Goal: Use online tool/utility

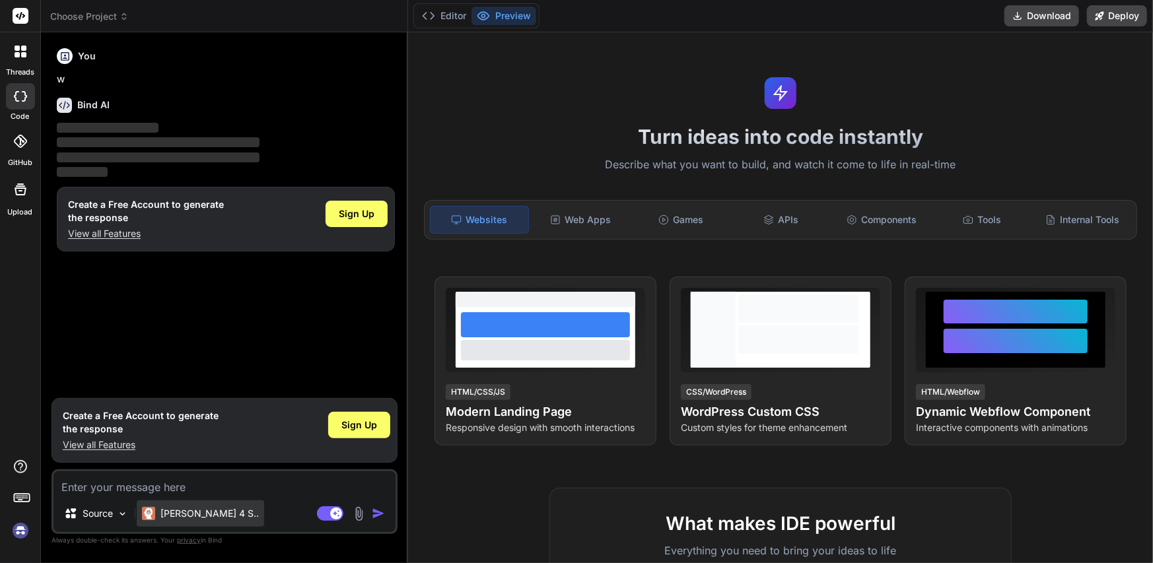
click at [181, 512] on p "Claude 4 S.." at bounding box center [209, 513] width 98 height 13
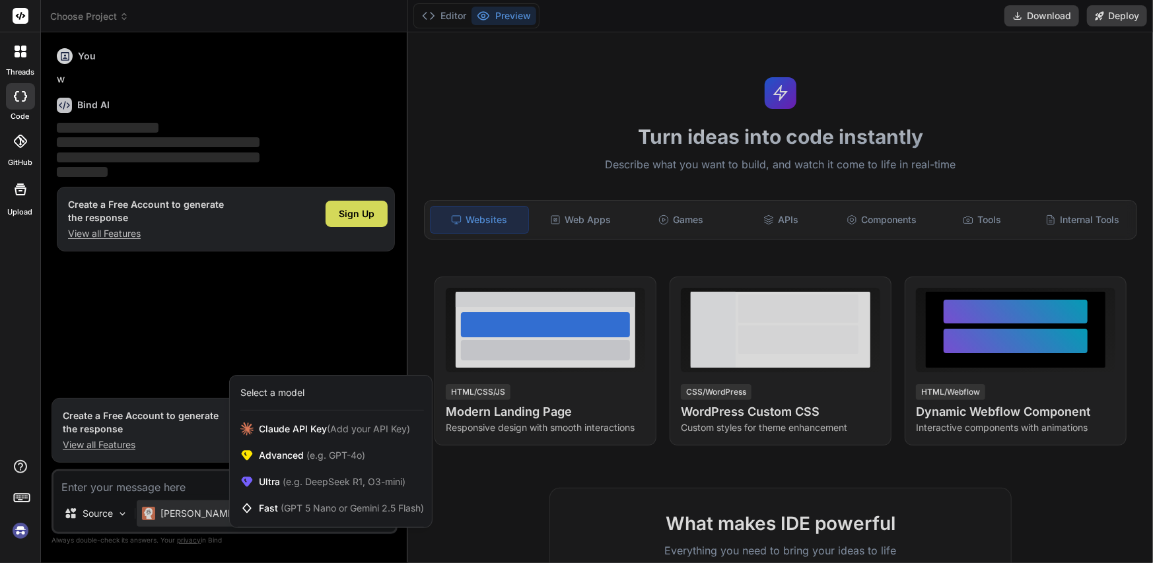
drag, startPoint x: 219, startPoint y: 308, endPoint x: 219, endPoint y: 290, distance: 17.8
click at [219, 290] on div at bounding box center [576, 281] width 1153 height 563
type textarea "x"
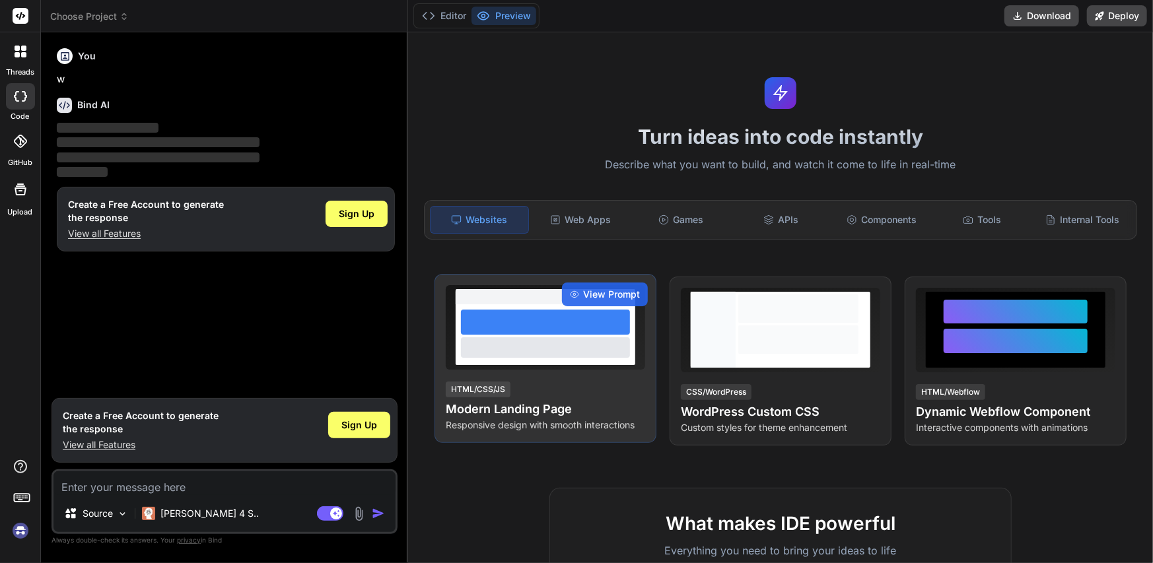
click at [641, 385] on div "HTML/CSS/JS Modern Landing Page Responsive design with smooth interactions" at bounding box center [545, 405] width 199 height 51
click at [619, 292] on span "View Prompt" at bounding box center [611, 294] width 57 height 13
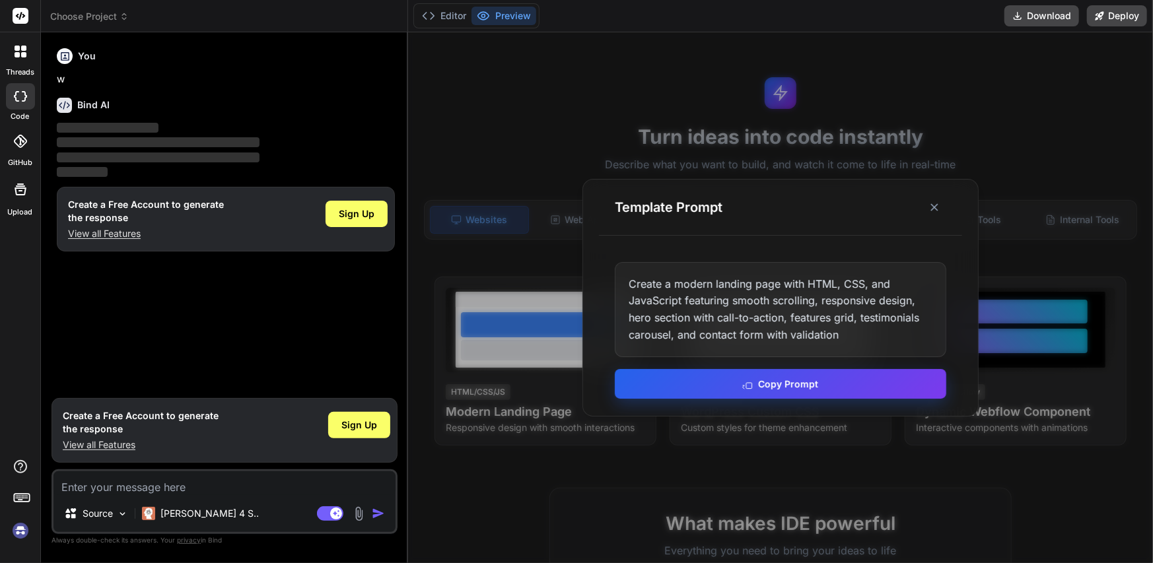
click at [780, 391] on button "Copy Prompt" at bounding box center [780, 384] width 331 height 30
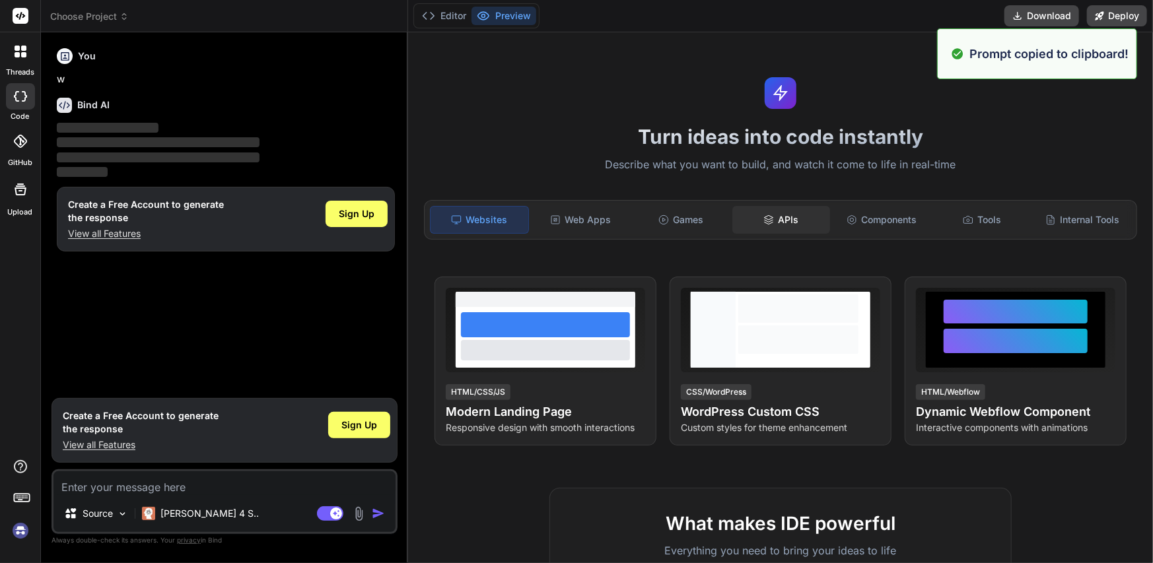
drag, startPoint x: 809, startPoint y: 199, endPoint x: 786, endPoint y: 217, distance: 29.2
click at [807, 201] on div "Websites Web Apps Games APIs Components Tools Internal Tools" at bounding box center [780, 220] width 713 height 40
click at [774, 224] on div "APIs" at bounding box center [781, 220] width 98 height 28
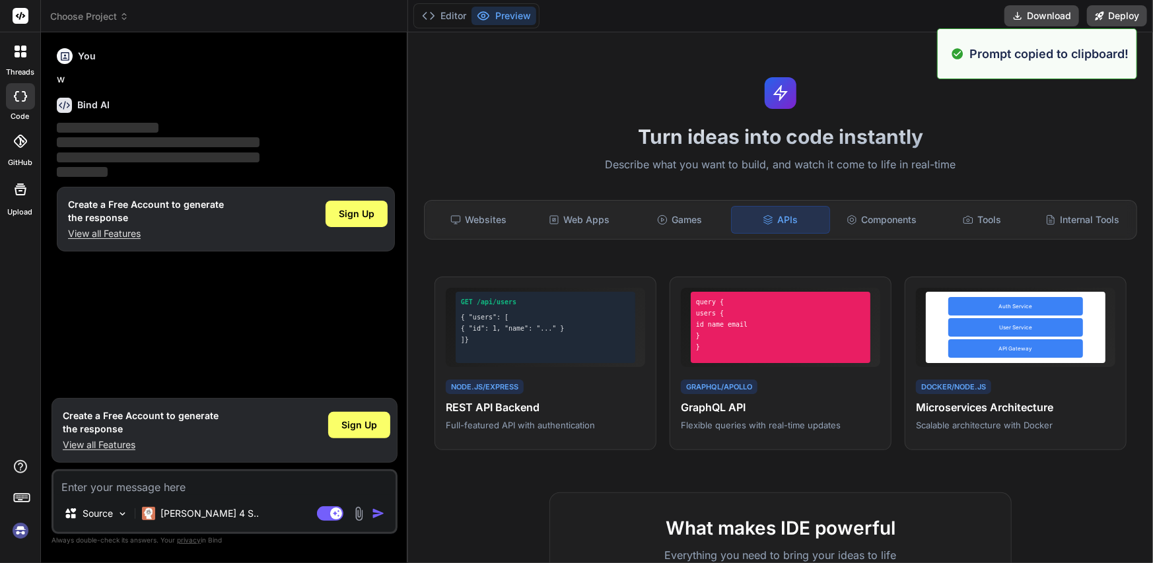
click at [731, 221] on div "APIs" at bounding box center [780, 220] width 99 height 28
click at [630, 222] on div "Games" at bounding box center [679, 220] width 98 height 28
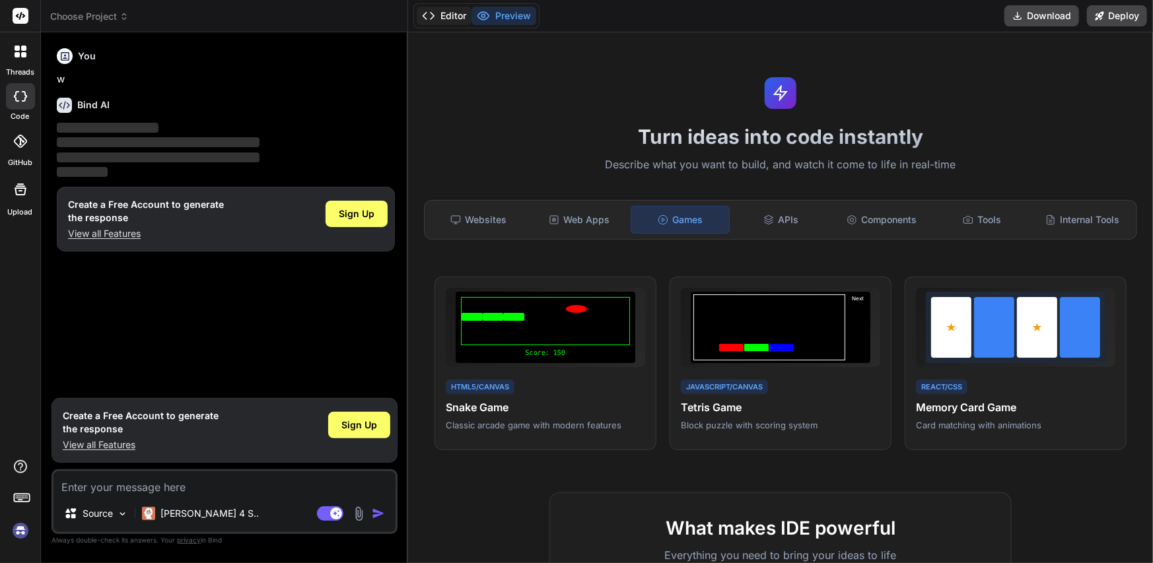
click at [433, 17] on polyline at bounding box center [431, 16] width 3 height 7
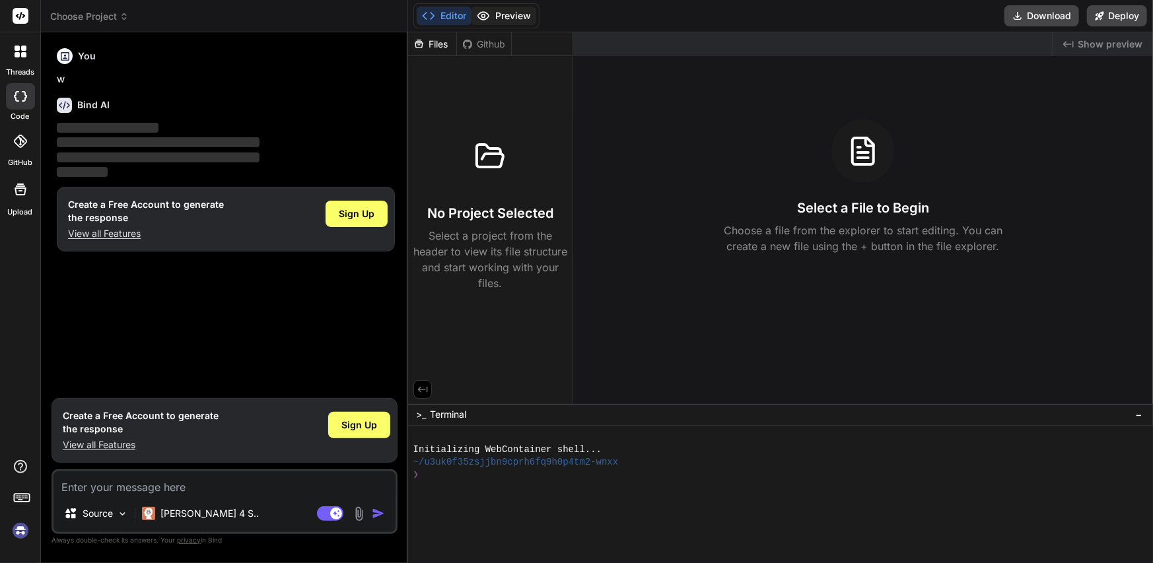
click at [529, 23] on button "Preview" at bounding box center [503, 16] width 65 height 18
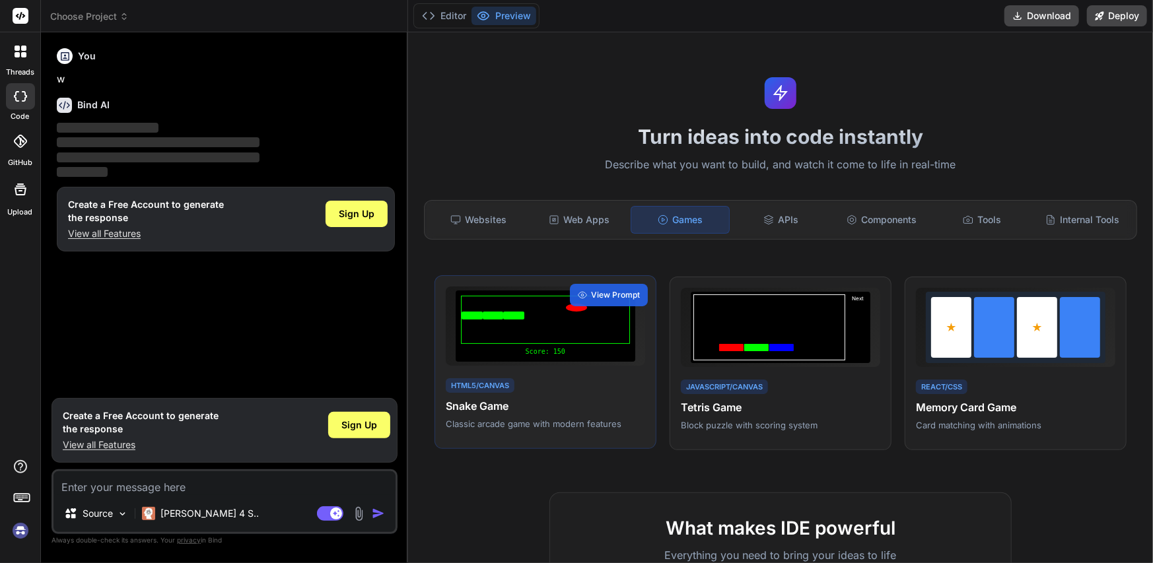
click at [553, 390] on div "HTML5/Canvas Snake Game Classic arcade game with modern features" at bounding box center [545, 403] width 199 height 54
click at [620, 294] on span "View Prompt" at bounding box center [615, 295] width 49 height 12
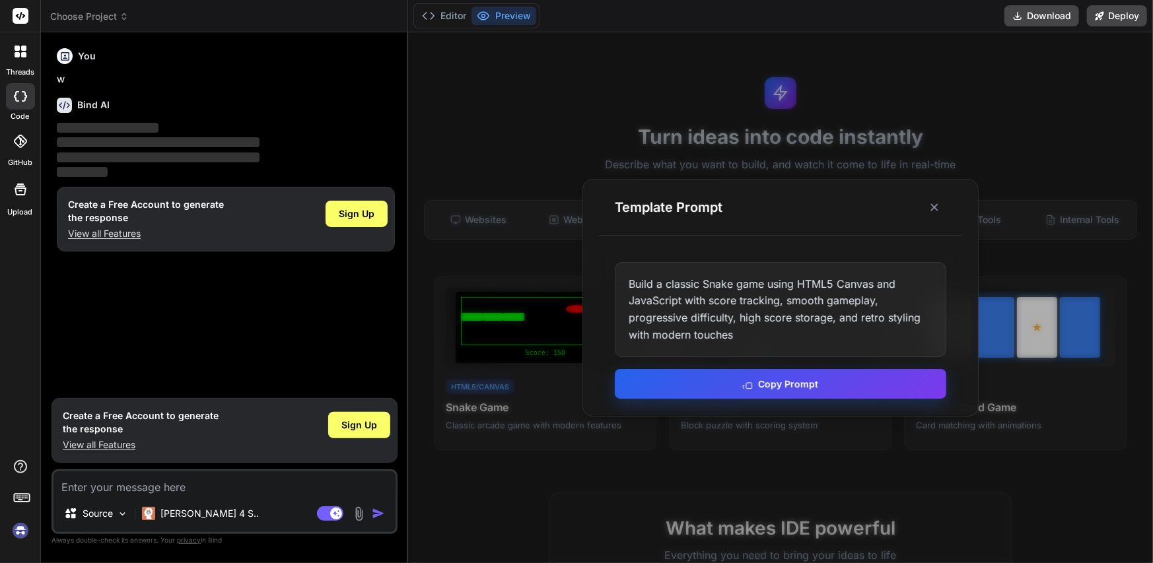
click at [680, 374] on button "Copy Prompt" at bounding box center [780, 384] width 331 height 30
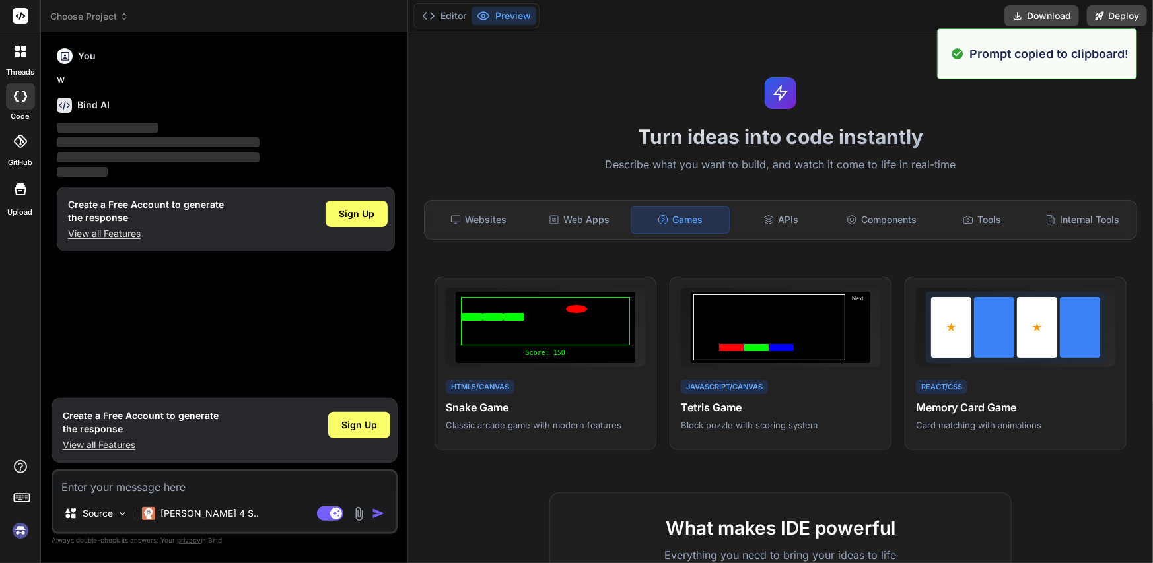
drag, startPoint x: 112, startPoint y: 477, endPoint x: 118, endPoint y: 488, distance: 11.8
click at [111, 478] on textarea at bounding box center [224, 483] width 342 height 24
click at [118, 488] on textarea at bounding box center [224, 483] width 342 height 24
paste textarea "Build a classic Snake game using HTML5 Canvas and JavaScript with score trackin…"
type textarea "Build a classic Snake game using HTML5 Canvas and JavaScript with score trackin…"
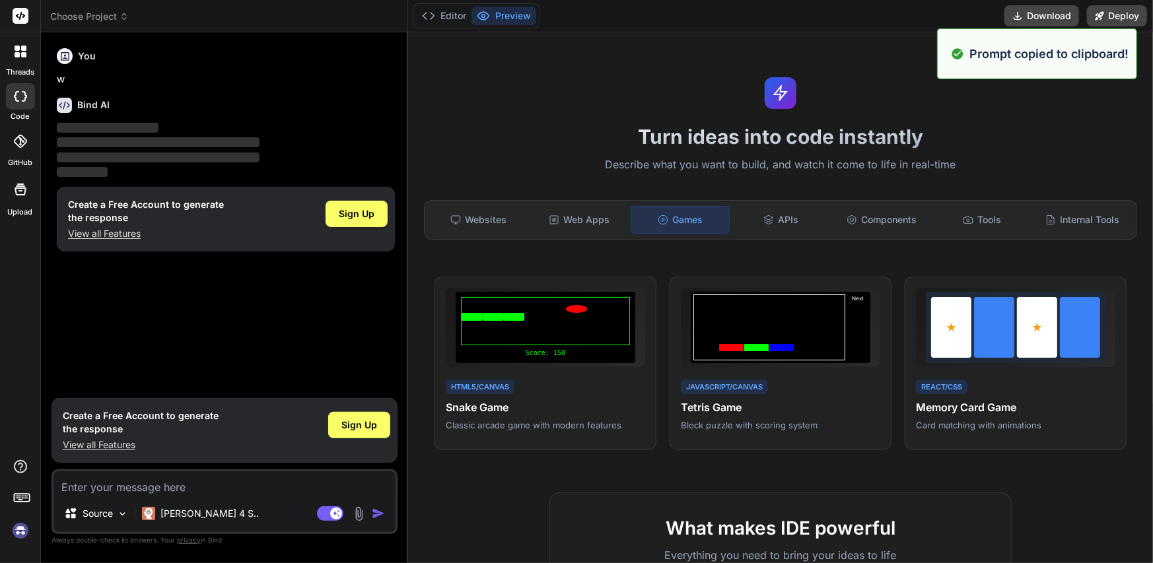
type textarea "x"
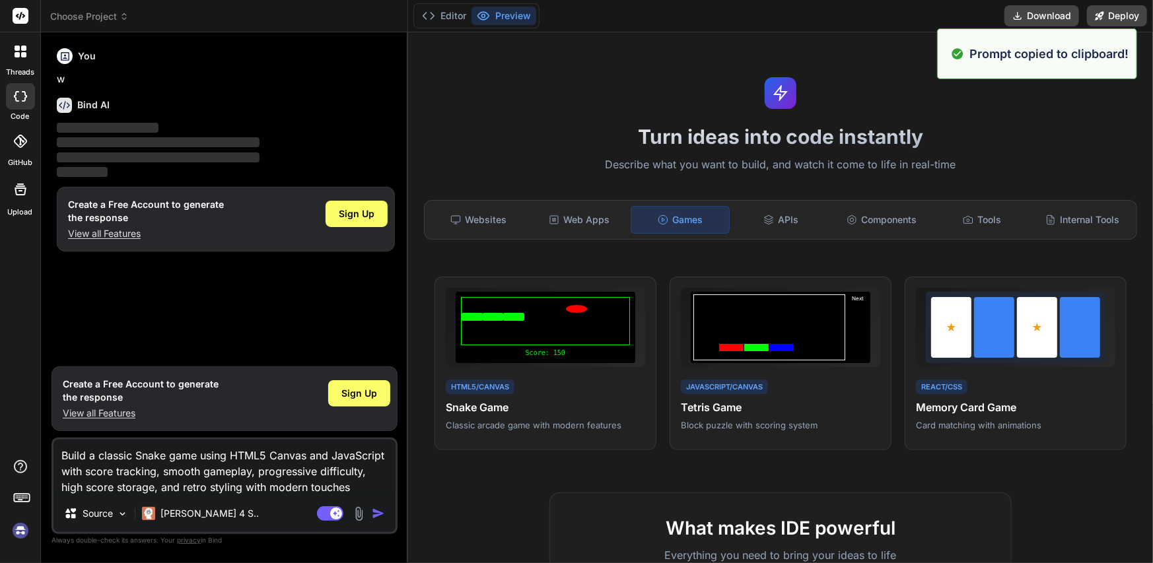
type textarea "Build a classic Snake game using HTML5 Canvas and JavaScript with score trackin…"
click at [377, 514] on img "button" at bounding box center [378, 513] width 13 height 13
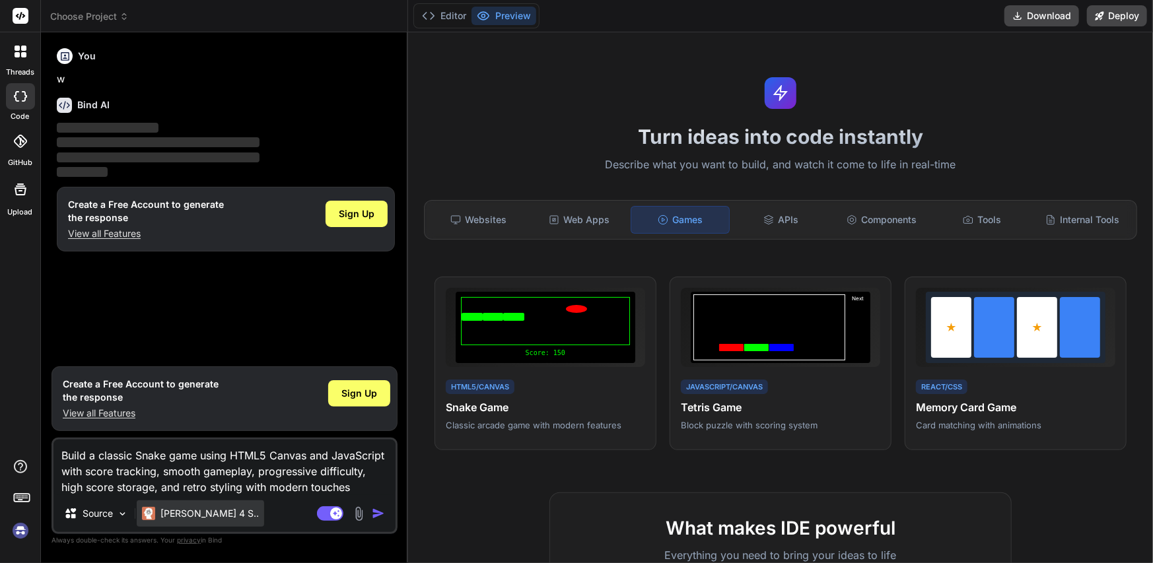
click at [174, 510] on p "Claude 4 S.." at bounding box center [209, 513] width 98 height 13
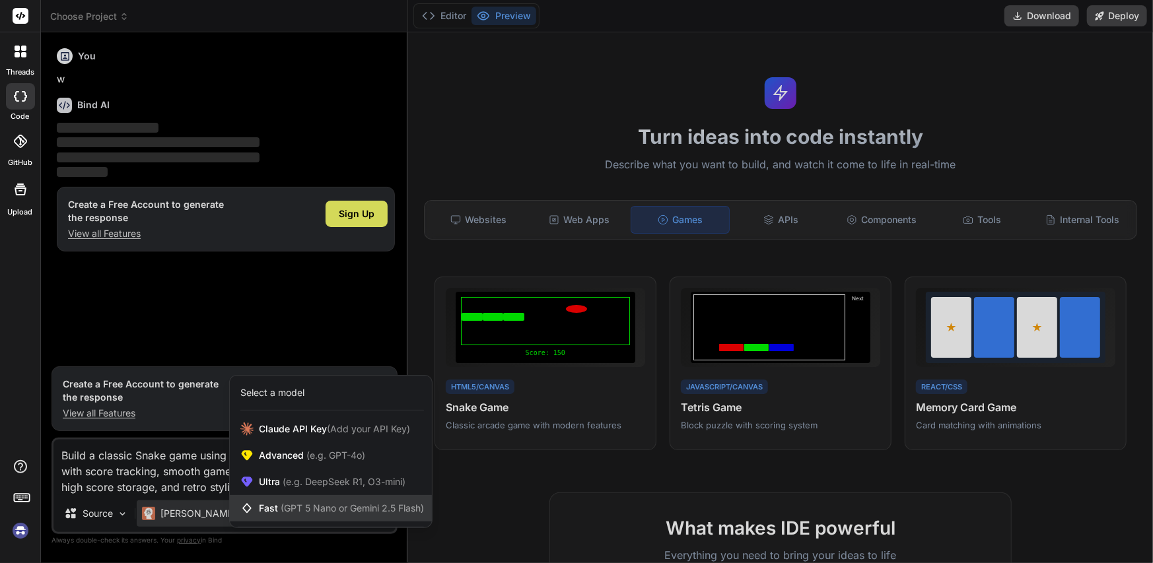
click at [290, 514] on span "Fast (GPT 5 Nano or Gemini 2.5 Flash)" at bounding box center [341, 508] width 165 height 13
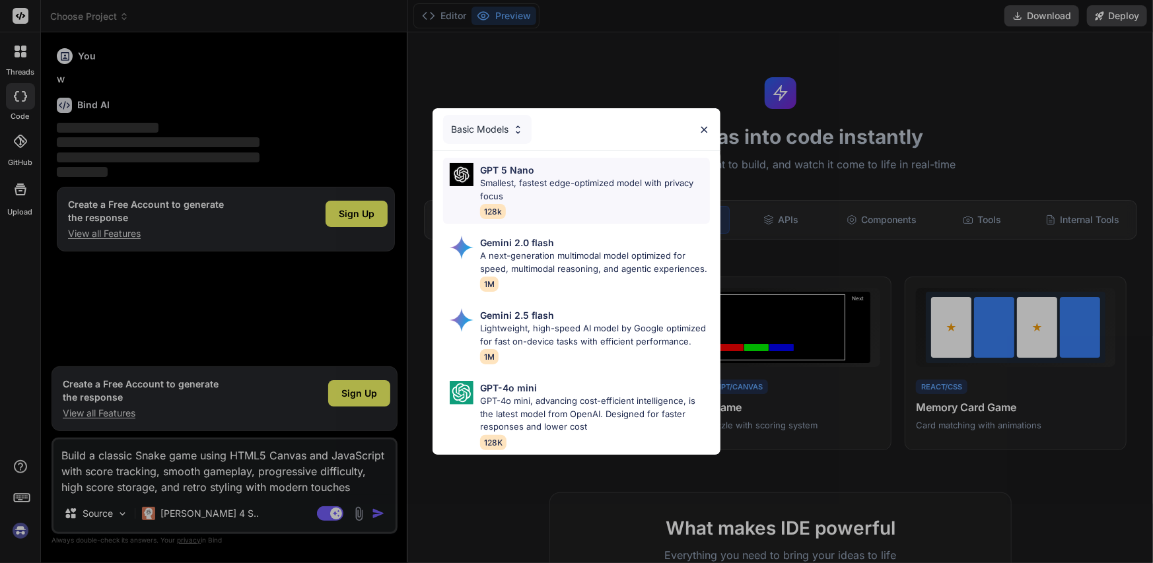
click at [532, 178] on p "Smallest, fastest edge-optimized model with privacy focus" at bounding box center [595, 190] width 230 height 26
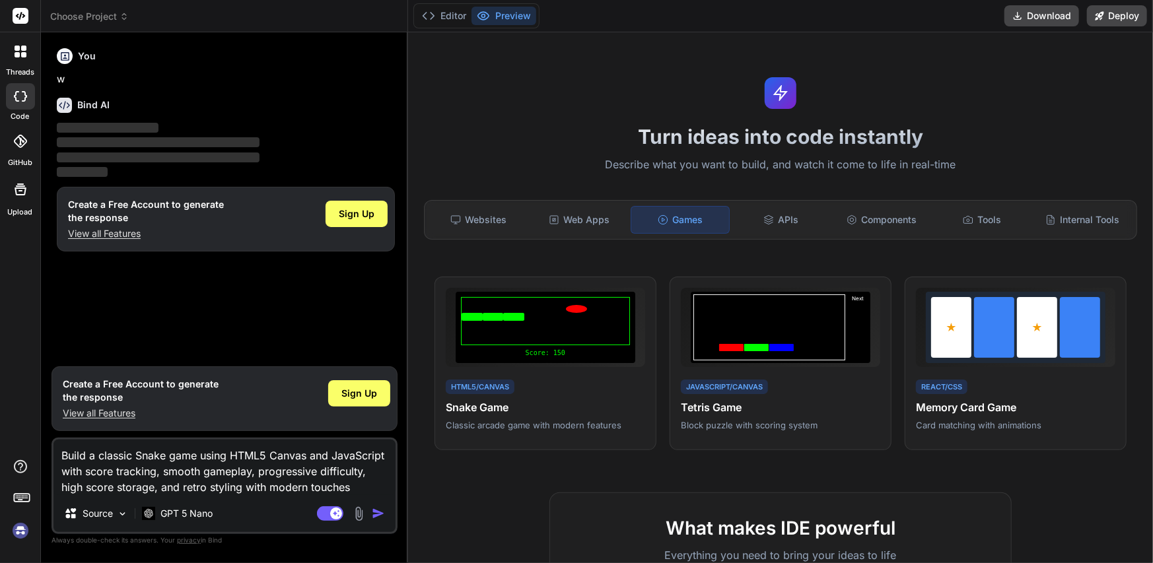
click at [374, 514] on img "button" at bounding box center [378, 513] width 13 height 13
click at [203, 512] on p "GPT 5 Nano" at bounding box center [186, 513] width 52 height 13
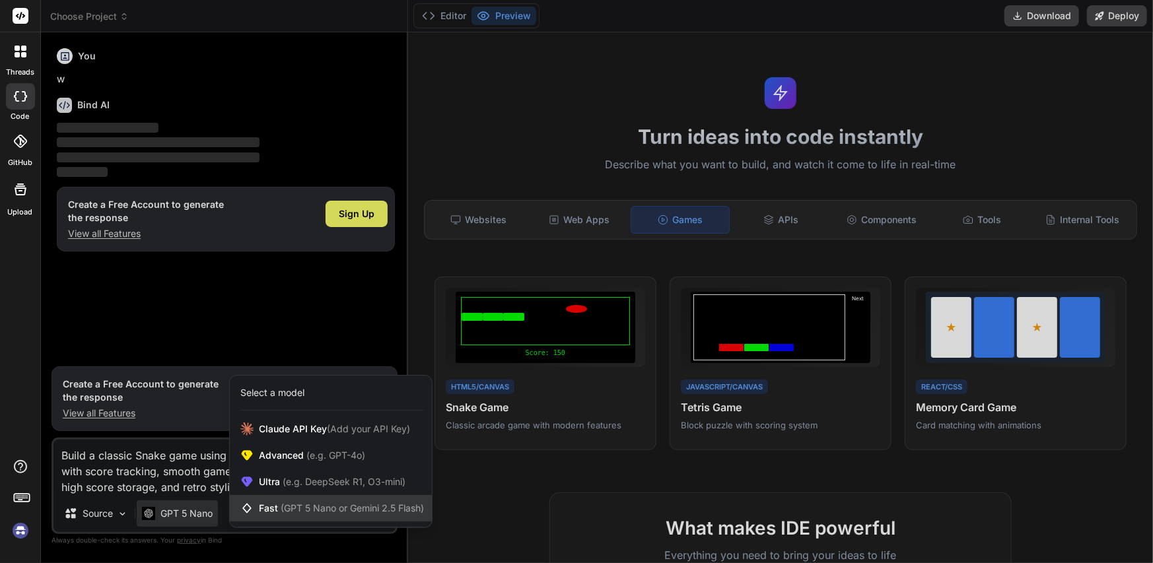
click at [322, 517] on div "Fast (GPT 5 Nano or Gemini 2.5 Flash)" at bounding box center [331, 508] width 202 height 26
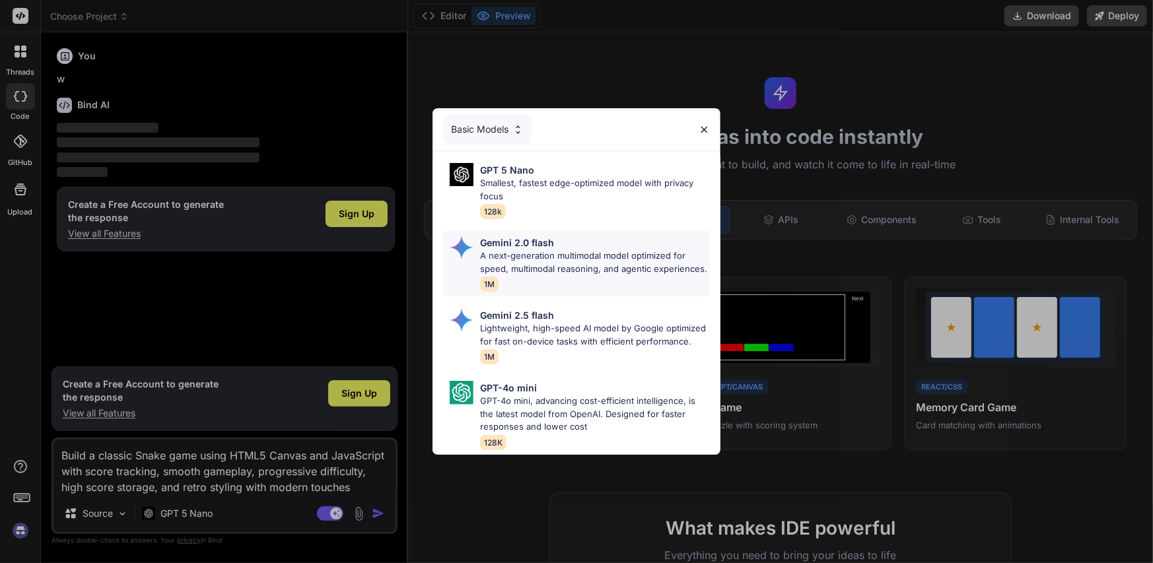
click at [510, 236] on p "Gemini 2.0 flash" at bounding box center [517, 243] width 74 height 14
type textarea "x"
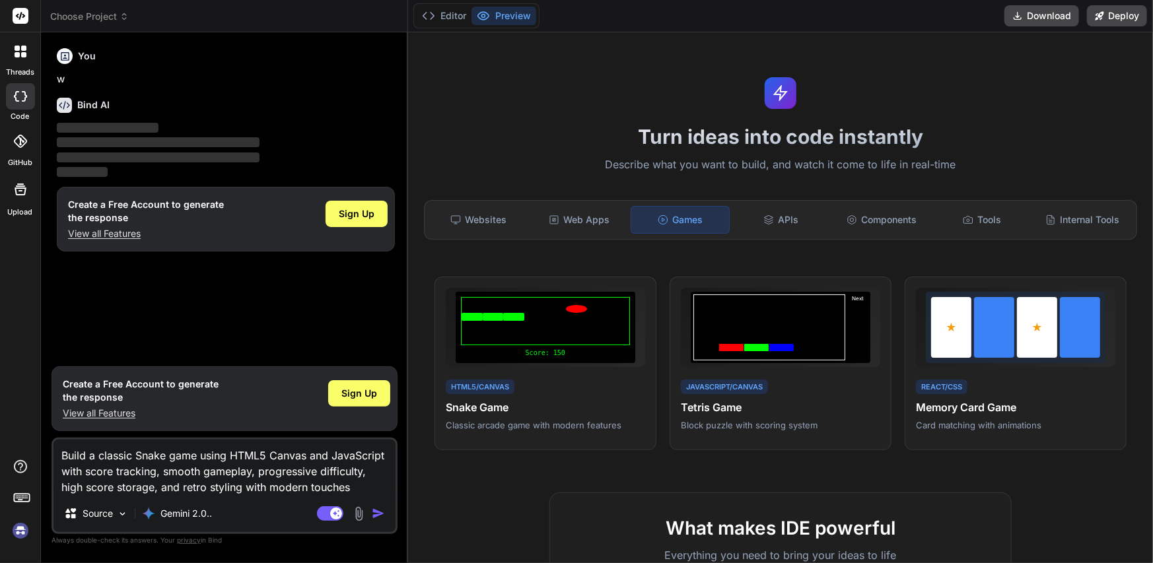
click at [379, 508] on img "button" at bounding box center [378, 513] width 13 height 13
click at [360, 398] on span "Sign Up" at bounding box center [359, 393] width 36 height 13
